Goal: Check status: Check status

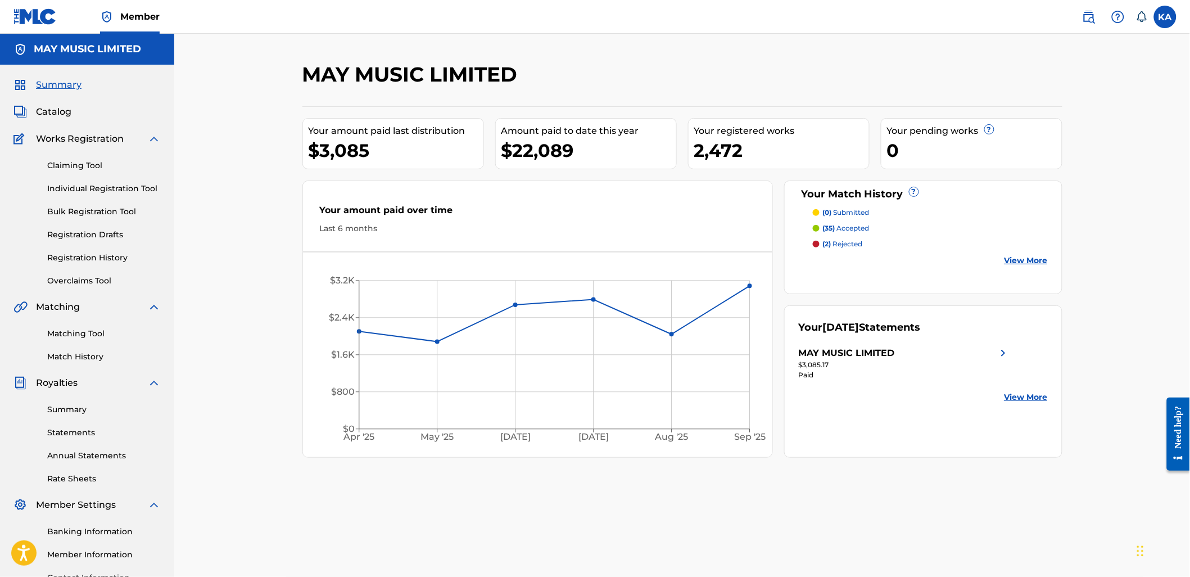
click at [923, 356] on div "MAY MUSIC LIMITED" at bounding box center [904, 352] width 211 height 13
